Goal: Obtain resource: Download file/media

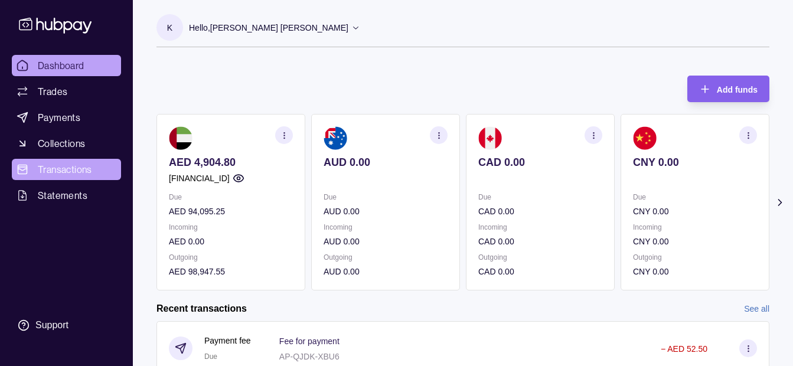
click at [71, 162] on link "Transactions" at bounding box center [66, 169] width 109 height 21
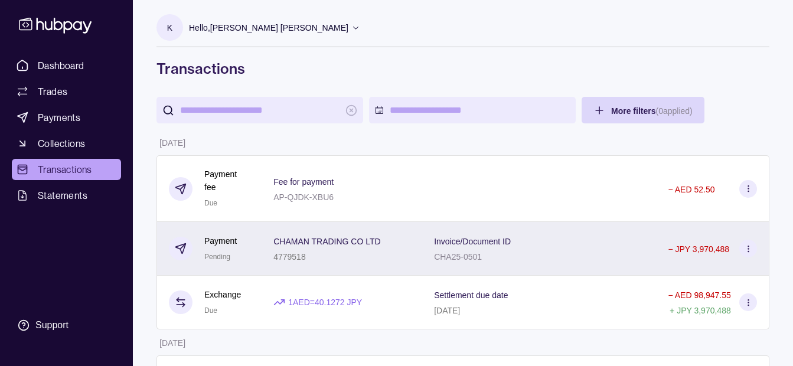
click at [368, 249] on div "4779518" at bounding box center [328, 256] width 108 height 14
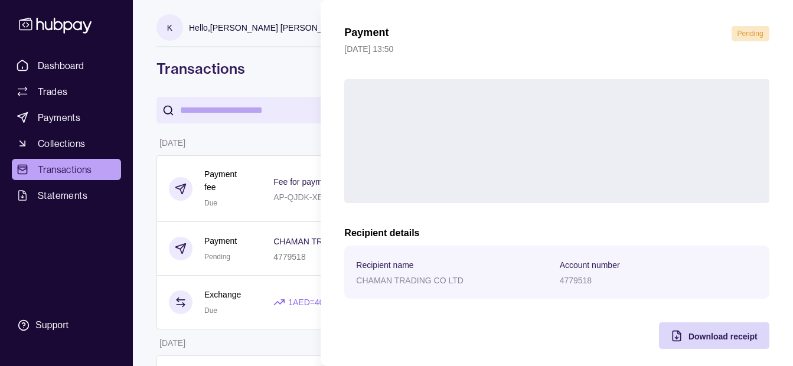
scroll to position [43, 0]
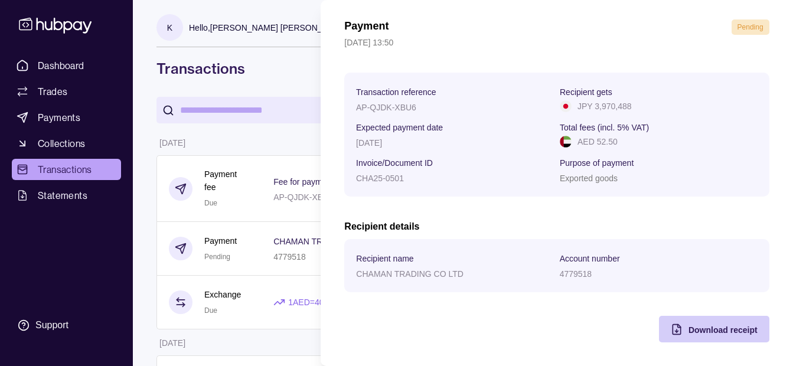
click at [717, 327] on span "Download receipt" at bounding box center [723, 330] width 69 height 9
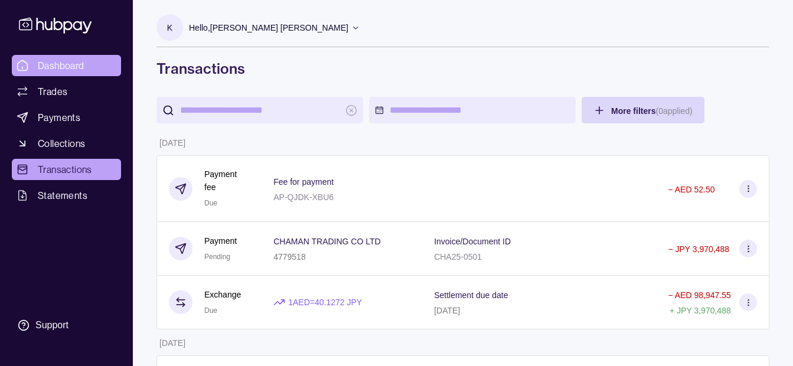
drag, startPoint x: 84, startPoint y: 62, endPoint x: 92, endPoint y: 59, distance: 8.2
click at [85, 61] on link "Dashboard" at bounding box center [66, 65] width 109 height 21
